Goal: Transaction & Acquisition: Obtain resource

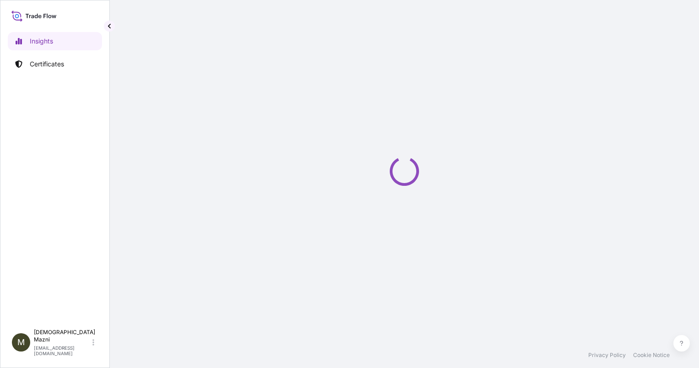
select select "2025"
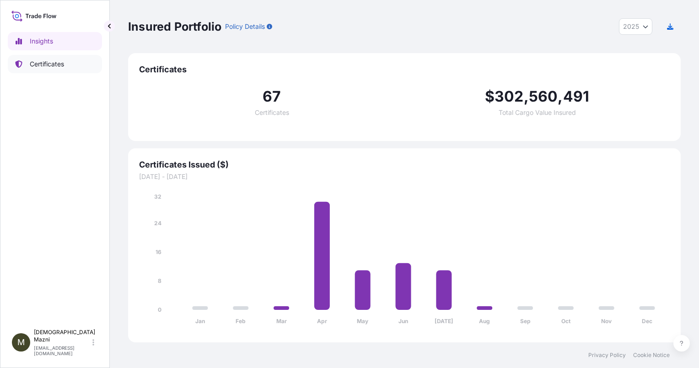
click at [41, 60] on p "Certificates" at bounding box center [47, 63] width 34 height 9
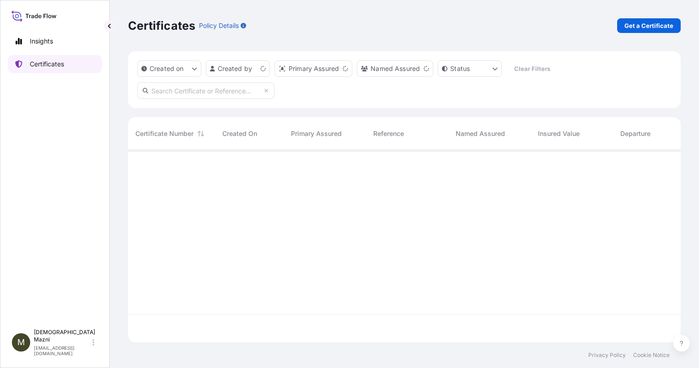
scroll to position [190, 545]
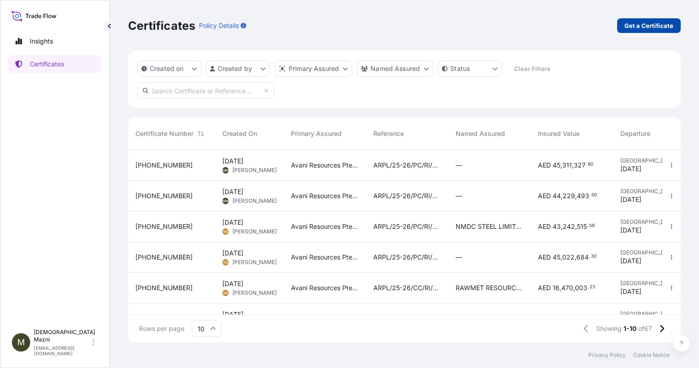
click at [655, 22] on p "Get a Certificate" at bounding box center [649, 25] width 49 height 9
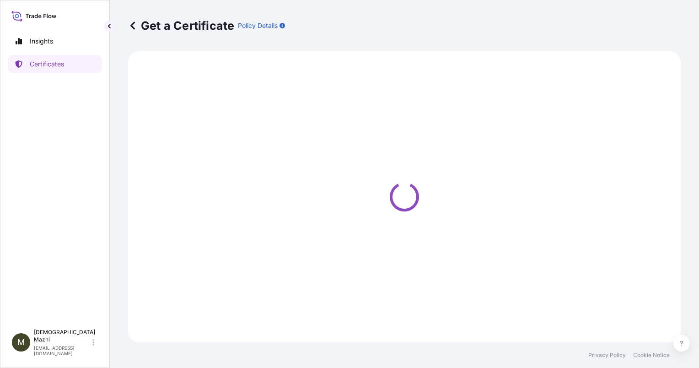
select select "Sea"
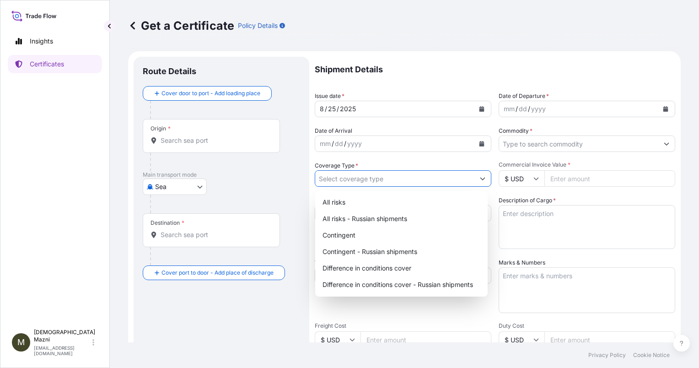
click at [378, 179] on input "Coverage Type *" at bounding box center [394, 178] width 159 height 16
click at [393, 221] on div "All risks - Russian shipments" at bounding box center [401, 218] width 165 height 16
type input "All risks - Russian shipments"
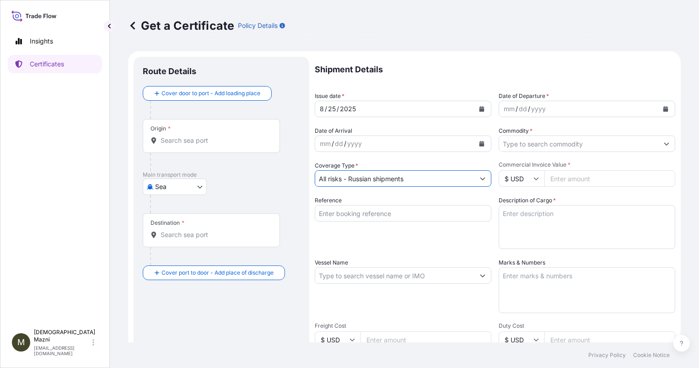
click at [214, 140] on input "Origin *" at bounding box center [215, 140] width 108 height 9
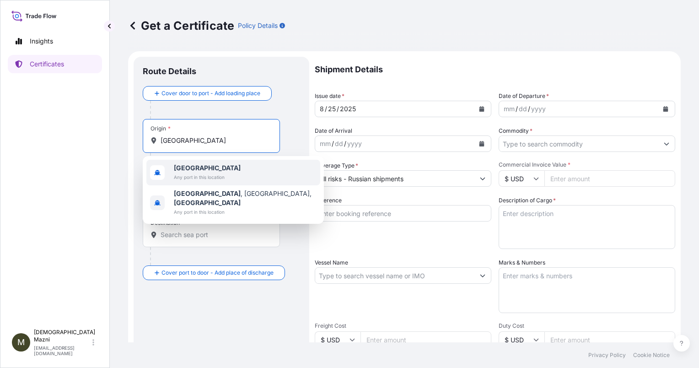
click at [193, 172] on span "[GEOGRAPHIC_DATA]" at bounding box center [207, 167] width 67 height 9
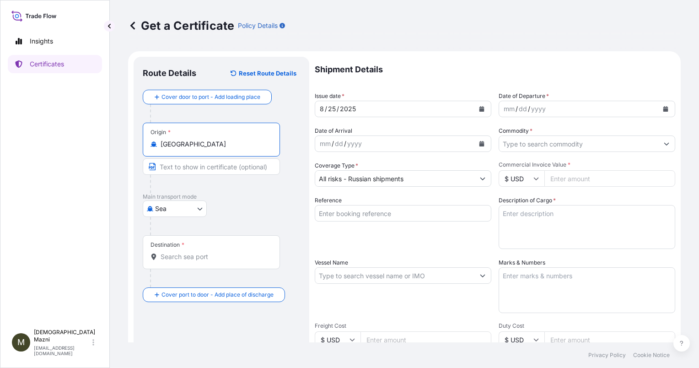
type input "[GEOGRAPHIC_DATA]"
click at [193, 168] on input "Text to appear on certificate" at bounding box center [211, 166] width 137 height 16
type input "1"
type input "[GEOGRAPHIC_DATA], [GEOGRAPHIC_DATA]"
click at [191, 248] on div "Destination *" at bounding box center [211, 252] width 137 height 34
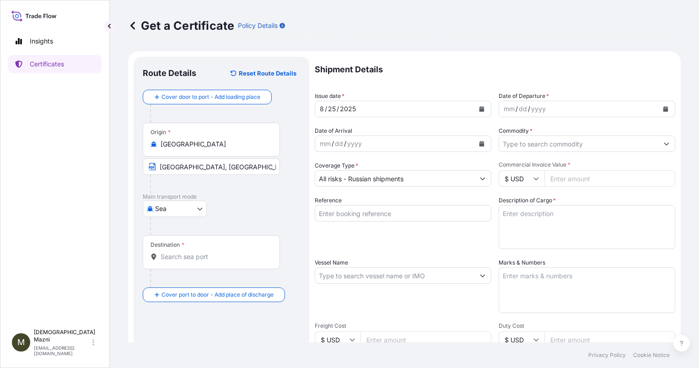
click at [191, 252] on input "Destination *" at bounding box center [215, 256] width 108 height 9
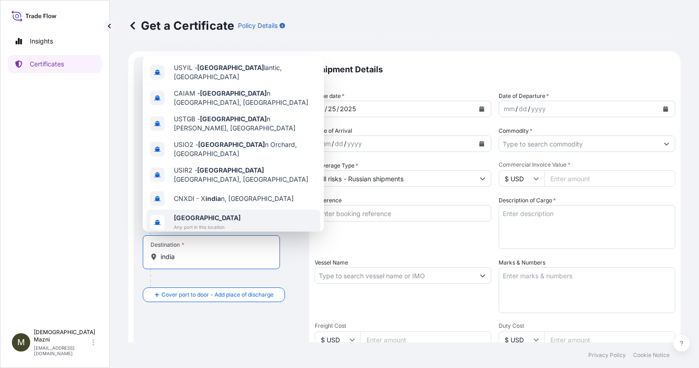
click at [201, 222] on span "Any port in this location" at bounding box center [207, 226] width 67 height 9
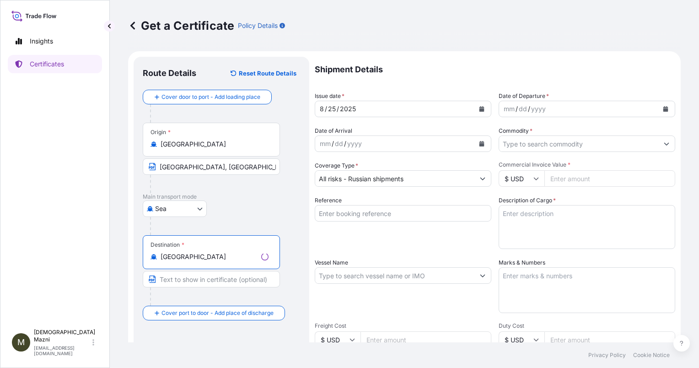
type input "[GEOGRAPHIC_DATA]"
click at [182, 277] on input "Text to appear on certificate" at bounding box center [211, 279] width 137 height 16
type input "ANY PORT(S) IN [GEOGRAPHIC_DATA]"
click at [380, 111] on div "[DATE]" at bounding box center [394, 109] width 159 height 16
click at [298, 112] on form "Route Details Reset Route Details Cover door to port - Add loading place Place …" at bounding box center [404, 287] width 553 height 473
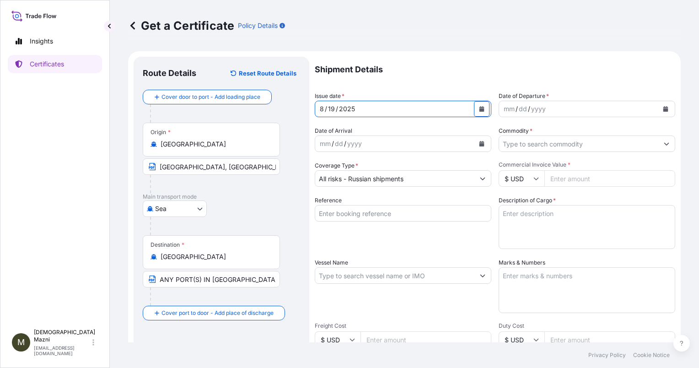
click at [511, 114] on div "mm" at bounding box center [509, 108] width 13 height 11
click at [511, 154] on div "Shipment Details Issue date * [DATE] Date of Departure * [DATE] Date of Arrival…" at bounding box center [495, 275] width 361 height 436
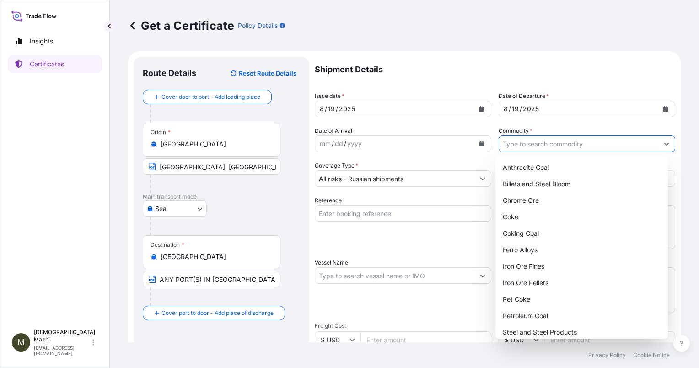
click at [516, 143] on input "Commodity *" at bounding box center [578, 143] width 159 height 16
click at [565, 231] on div "Coking Coal" at bounding box center [581, 233] width 165 height 16
type input "Coking Coal"
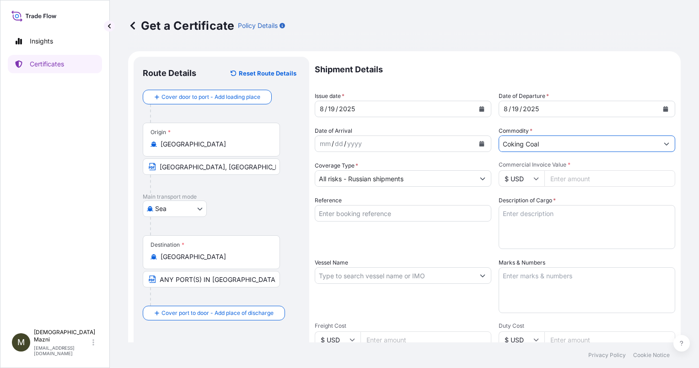
click at [567, 180] on input "Commercial Invoice Value *" at bounding box center [609, 178] width 131 height 16
click at [533, 179] on icon at bounding box center [535, 178] width 5 height 5
click at [518, 238] on div "د.إ AED" at bounding box center [518, 229] width 38 height 17
type input "د.إ AED"
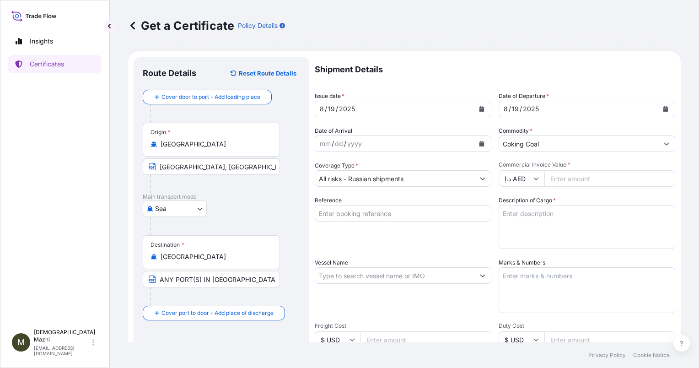
click at [567, 168] on div "Commercial Invoice Value * د.إ AED" at bounding box center [587, 174] width 177 height 26
click at [568, 178] on input "Commercial Invoice Value *" at bounding box center [609, 178] width 131 height 16
type input "40698663"
click at [387, 213] on input "Reference" at bounding box center [403, 213] width 177 height 16
drag, startPoint x: 388, startPoint y: 214, endPoint x: 445, endPoint y: 187, distance: 63.2
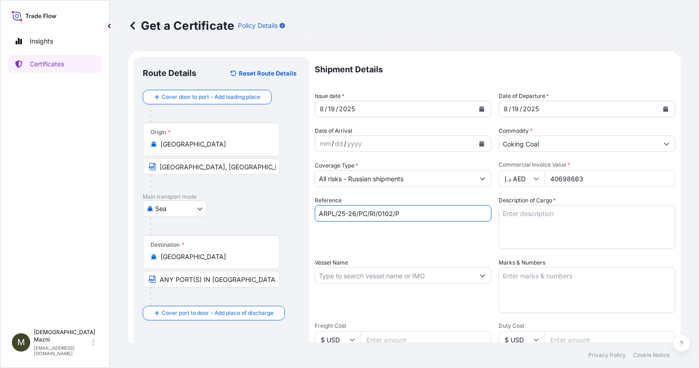
click at [388, 214] on input "ARPL/25-26/PC/RI/0102/P" at bounding box center [403, 213] width 177 height 16
type input "ARPL/25-26/PC/RI/0103/P"
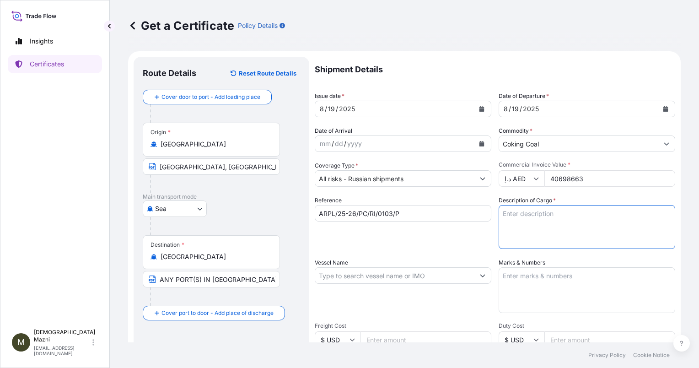
click at [566, 216] on textarea "Description of Cargo *" at bounding box center [587, 227] width 177 height 44
type textarea "b"
paste textarea "BACHATSKY PCI COAL IN BULK"
type textarea "BACHATSKY PCI COAL IN BULK"
click at [437, 277] on input "Vessel Name" at bounding box center [394, 275] width 159 height 16
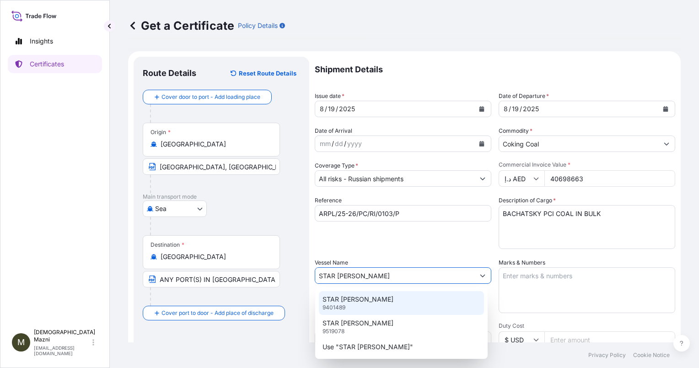
click at [427, 300] on div "STAR [PERSON_NAME] 9401489" at bounding box center [401, 303] width 165 height 24
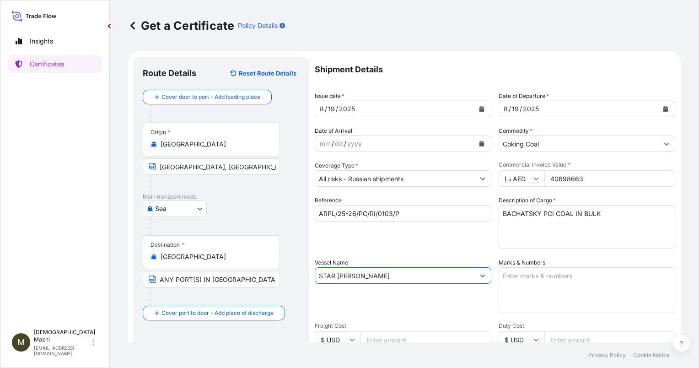
type input "STAR [PERSON_NAME]"
click at [525, 282] on textarea "Marks & Numbers" at bounding box center [587, 290] width 177 height 46
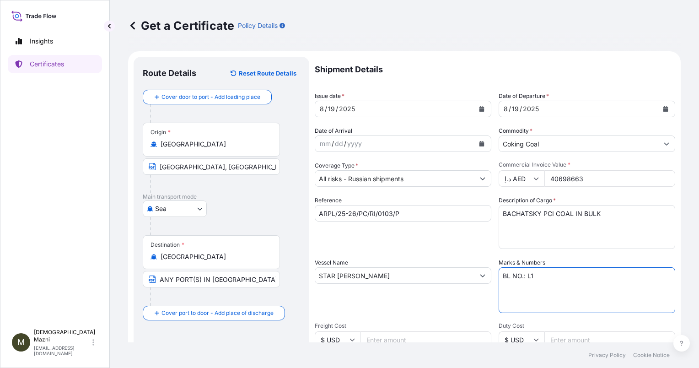
scroll to position [137, 0]
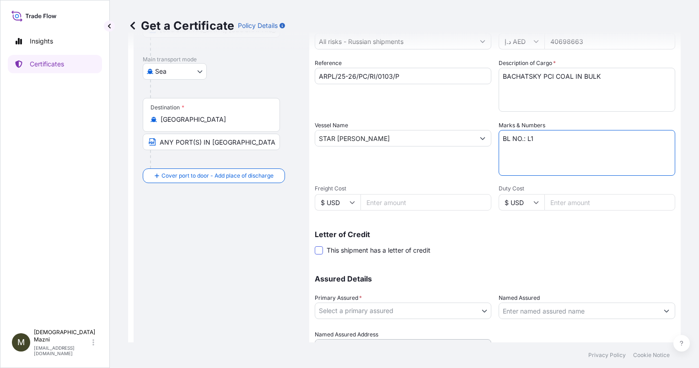
type textarea "BL NO.: L1"
click at [322, 251] on span at bounding box center [319, 250] width 8 height 8
click at [315, 245] on input "This shipment has a letter of credit" at bounding box center [315, 245] width 0 height 0
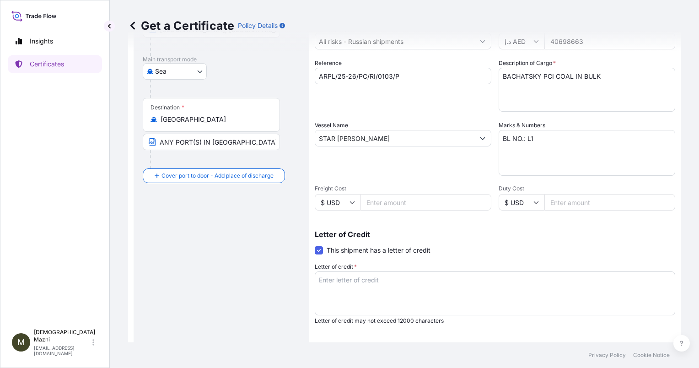
click at [373, 283] on textarea "Letter of credit *" at bounding box center [495, 293] width 361 height 44
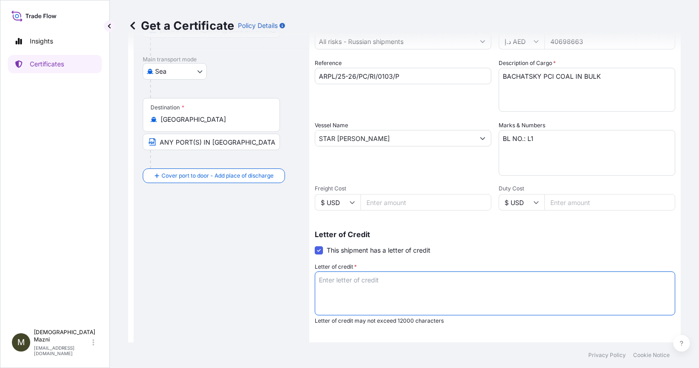
paste textarea "CERTIFICATE OF MARINE INSURANCE IN DUPLICATE, ENDORSED IN BLANK, FOR AT LEAST 1…"
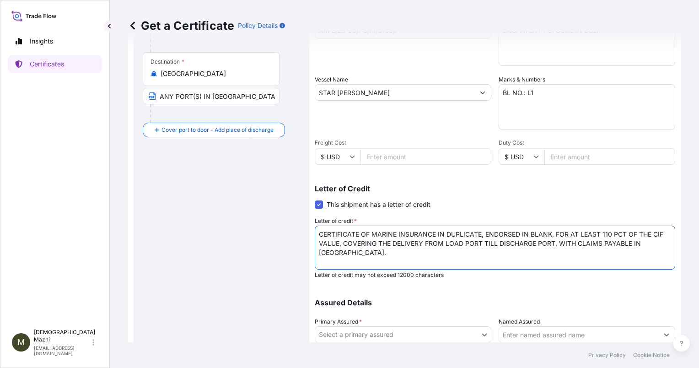
scroll to position [229, 0]
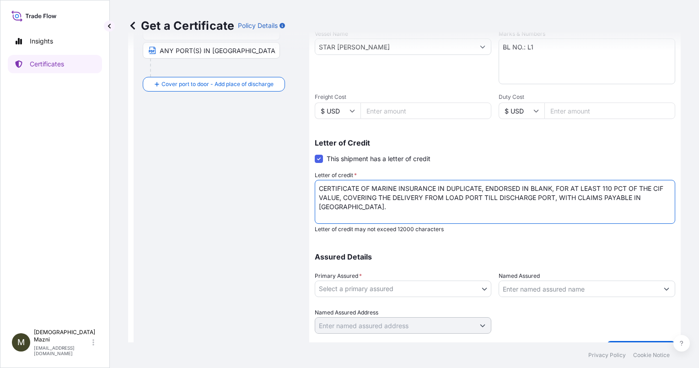
type textarea "CERTIFICATE OF MARINE INSURANCE IN DUPLICATE, ENDORSED IN BLANK, FOR AT LEAST 1…"
click at [376, 286] on body "Insights Certificates M [PERSON_NAME] [EMAIL_ADDRESS][DOMAIN_NAME] Get a Certif…" at bounding box center [349, 184] width 699 height 368
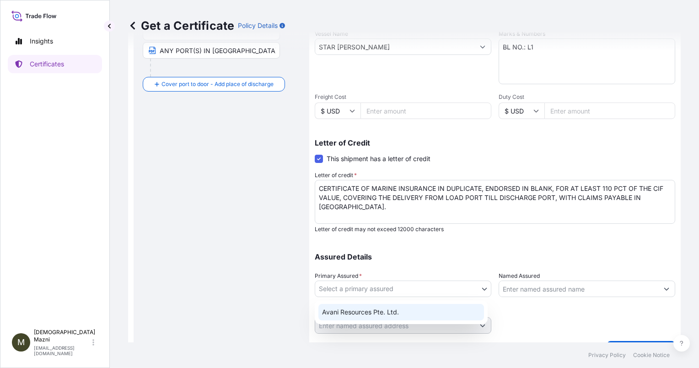
click at [373, 307] on div "Avani Resources Pte. Ltd." at bounding box center [401, 312] width 166 height 16
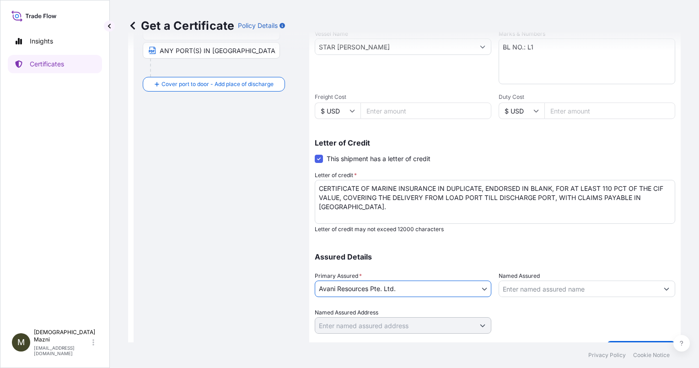
click at [511, 263] on div "Assured Details Primary Assured * Avani Resources Pte. Ltd. Avani Resources Pte…" at bounding box center [495, 288] width 361 height 92
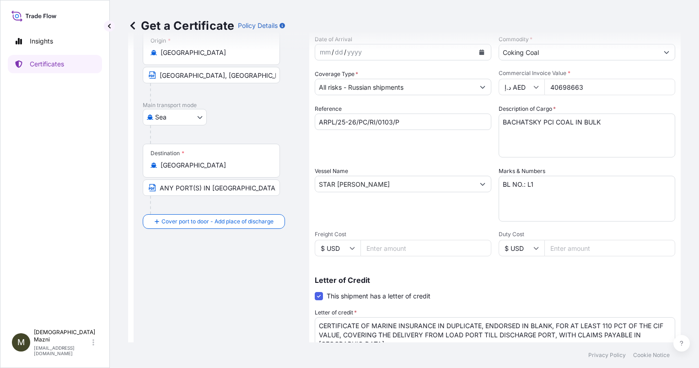
scroll to position [251, 0]
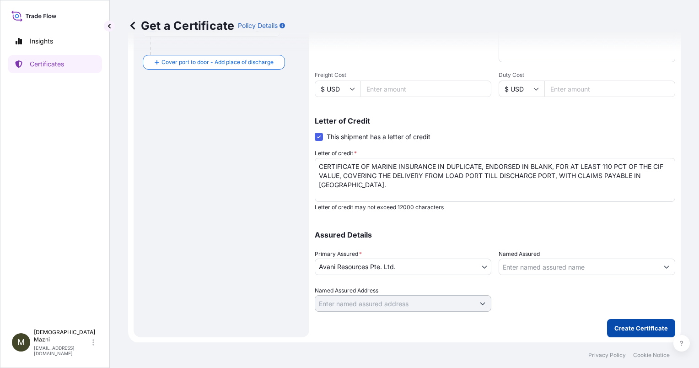
click at [654, 323] on p "Create Certificate" at bounding box center [641, 327] width 54 height 9
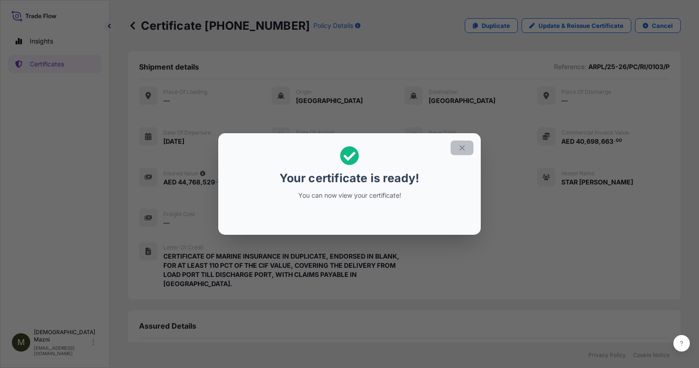
click at [465, 145] on icon "button" at bounding box center [462, 148] width 8 height 8
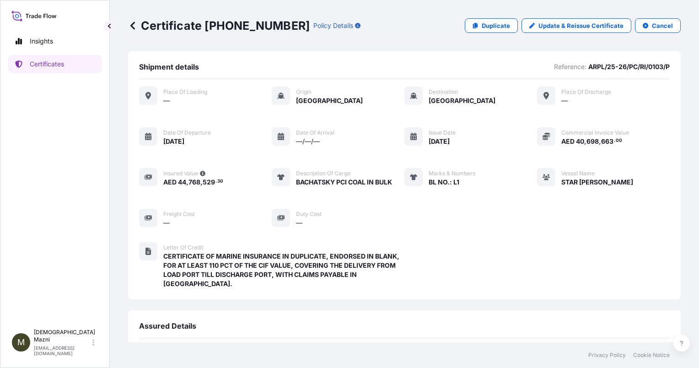
scroll to position [117, 0]
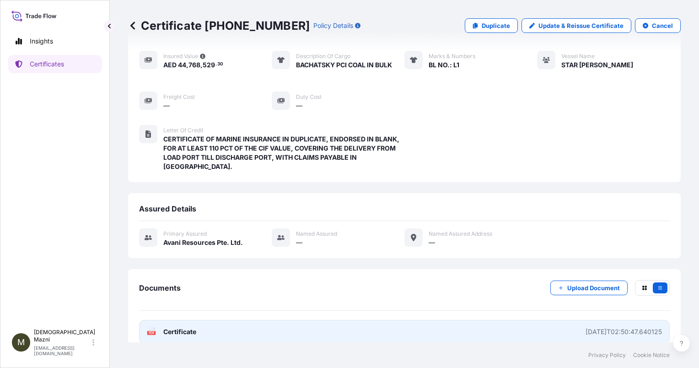
click at [586, 327] on div "[DATE]T02:50:47.640125" at bounding box center [624, 331] width 76 height 9
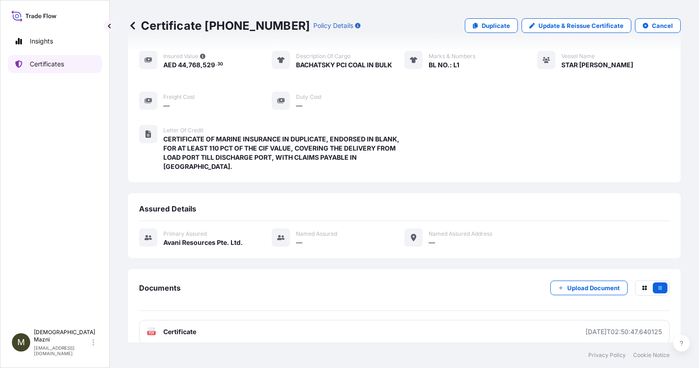
click at [42, 61] on p "Certificates" at bounding box center [47, 63] width 34 height 9
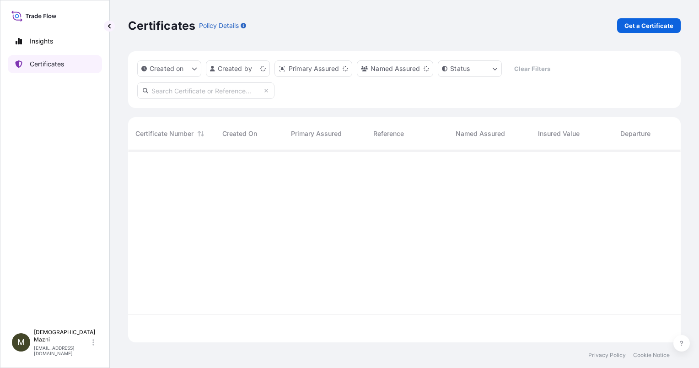
scroll to position [190, 545]
